Goal: Information Seeking & Learning: Learn about a topic

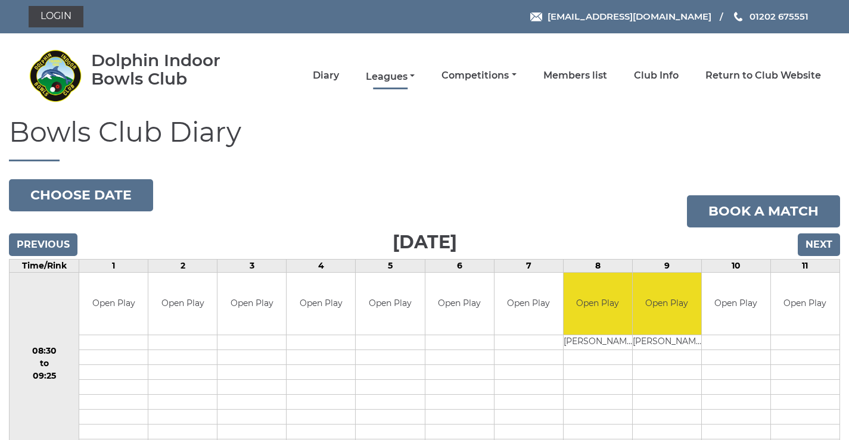
click at [398, 75] on link "Leagues" at bounding box center [390, 76] width 49 height 13
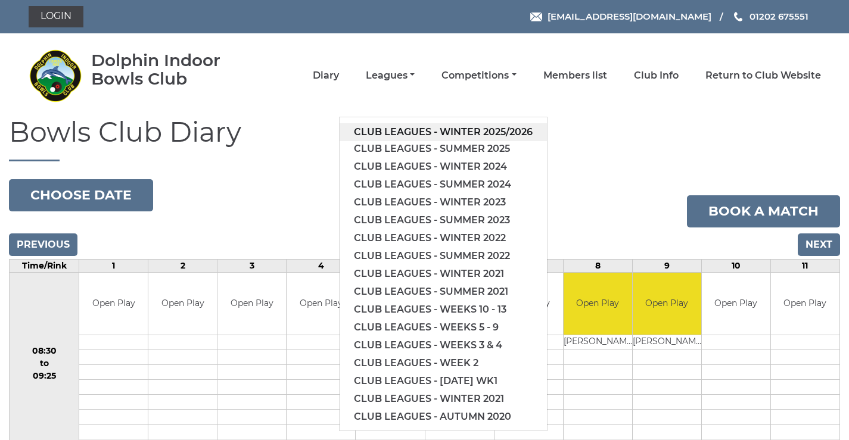
click at [398, 130] on link "Club leagues - Winter 2025/2026" at bounding box center [442, 132] width 207 height 18
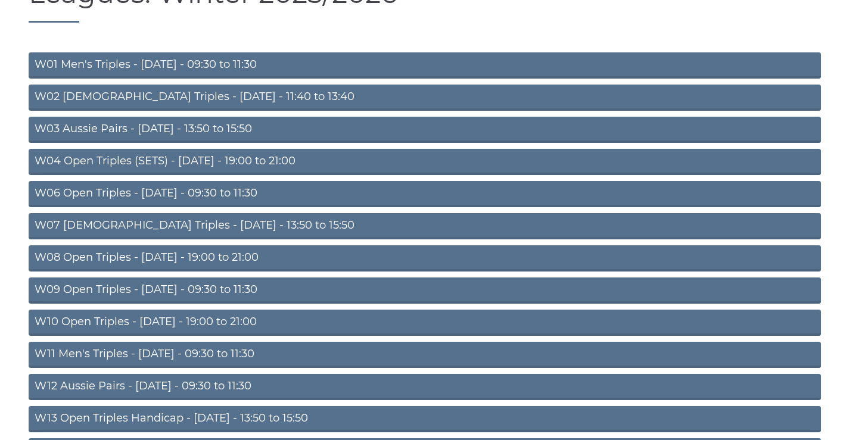
scroll to position [278, 0]
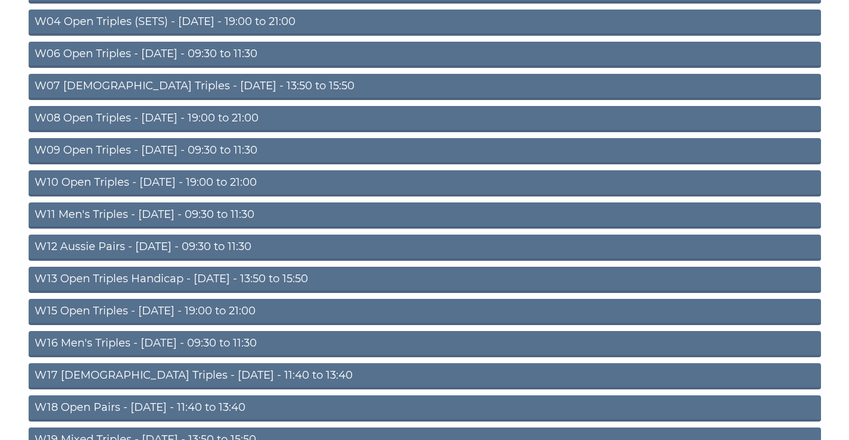
click at [220, 247] on link "W12 Aussie Pairs - Thursday - 09:30 to 11:30" at bounding box center [425, 248] width 792 height 26
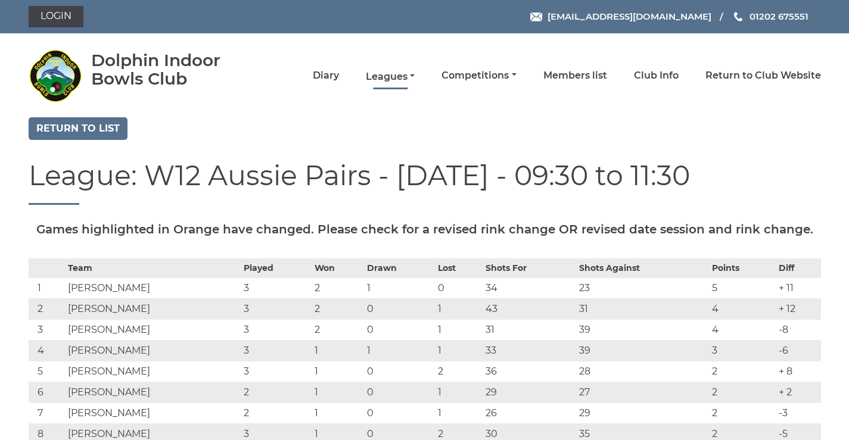
click at [392, 76] on link "Leagues" at bounding box center [390, 76] width 49 height 13
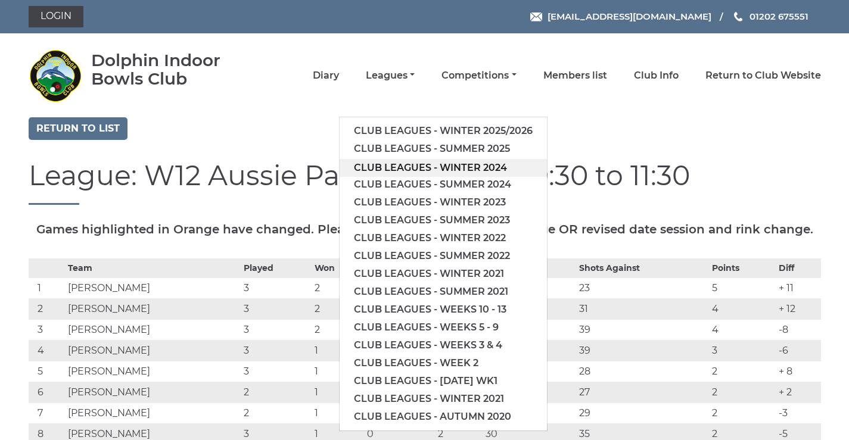
click at [398, 172] on link "Club leagues - Winter 2024" at bounding box center [442, 168] width 207 height 18
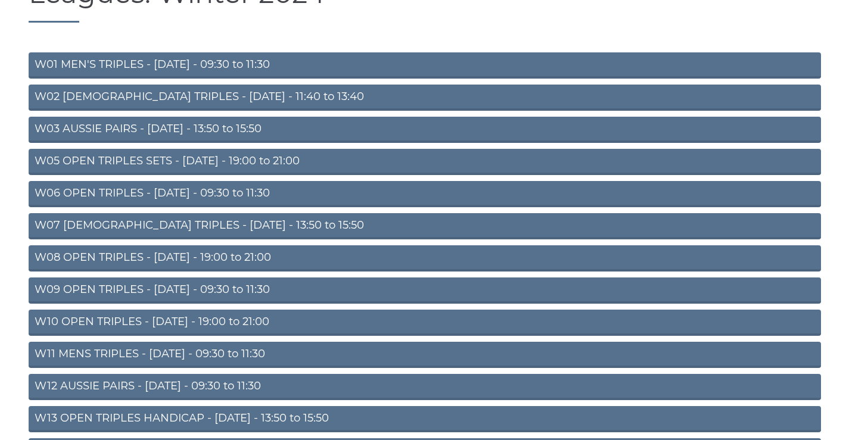
scroll to position [278, 0]
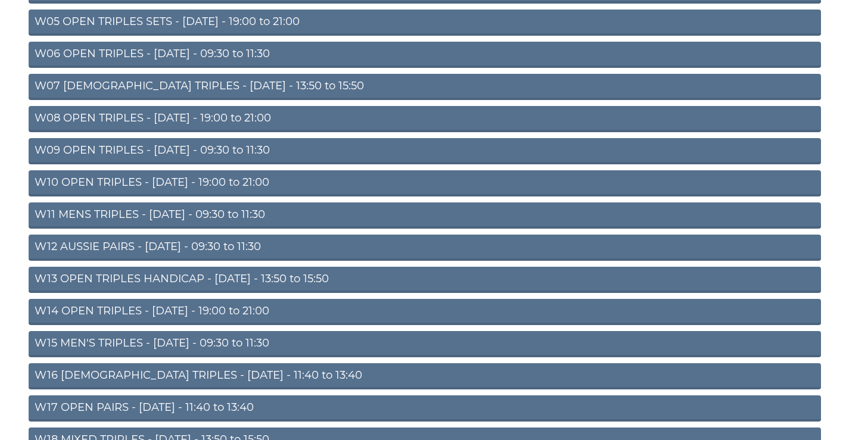
click at [225, 245] on link "W12 AUSSIE PAIRS - [DATE] - 09:30 to 11:30" at bounding box center [425, 248] width 792 height 26
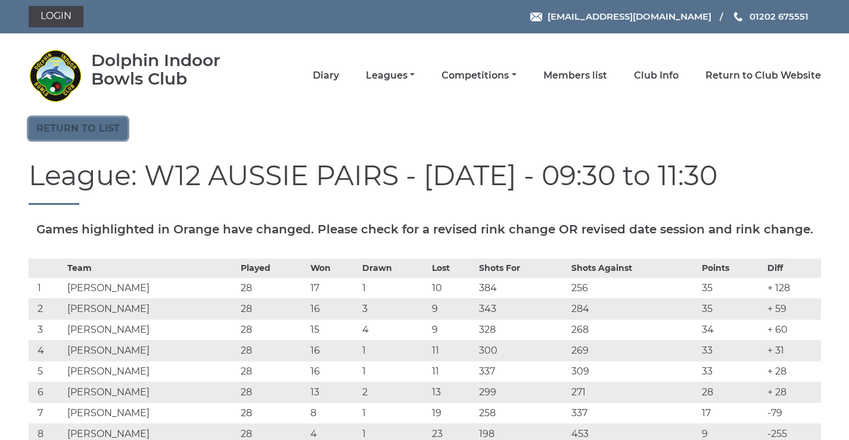
click at [89, 126] on link "Return to list" at bounding box center [78, 128] width 99 height 23
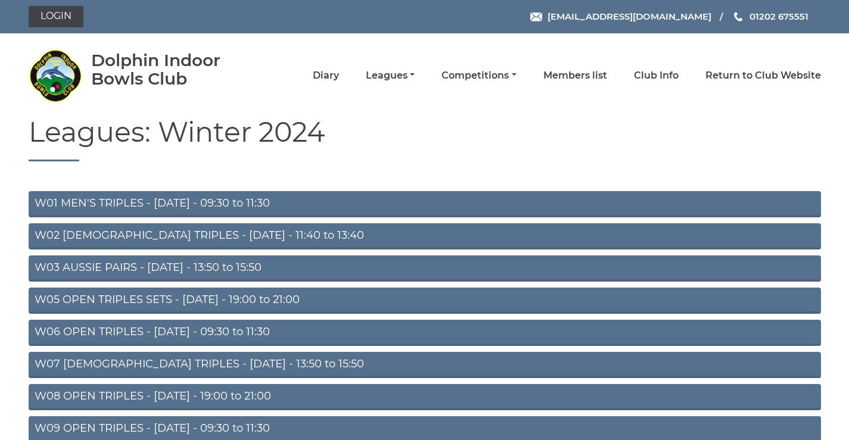
click at [187, 263] on link "W03 AUSSIE PAIRS - Monday - 13:50 to 15:50" at bounding box center [425, 268] width 792 height 26
